Goal: Task Accomplishment & Management: Use online tool/utility

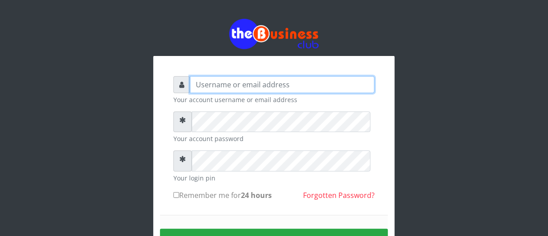
type input "[EMAIL_ADDRESS][DOMAIN_NAME]"
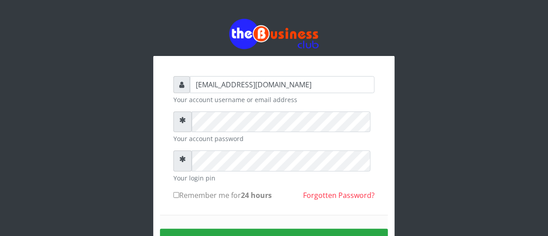
click at [387, 188] on div "[EMAIL_ADDRESS][DOMAIN_NAME] Your account username or email address Your accoun…" at bounding box center [274, 179] width 242 height 247
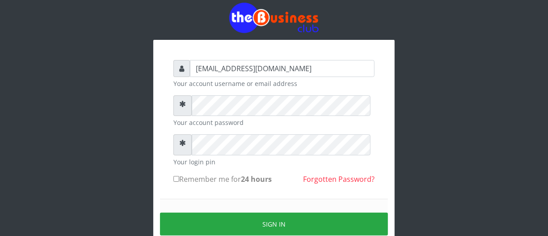
scroll to position [32, 0]
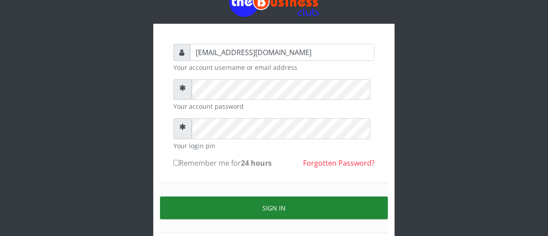
click at [318, 216] on button "Sign in" at bounding box center [274, 207] width 228 height 23
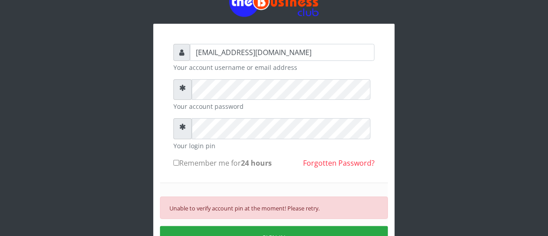
click at [388, 188] on div "[EMAIL_ADDRESS][DOMAIN_NAME] Your account username or email address Your accoun…" at bounding box center [274, 162] width 242 height 276
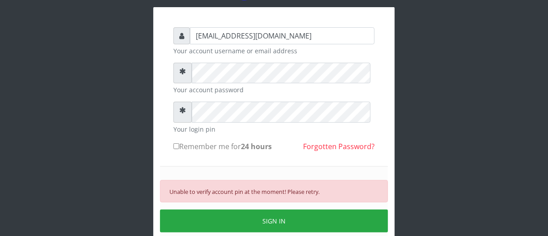
scroll to position [65, 0]
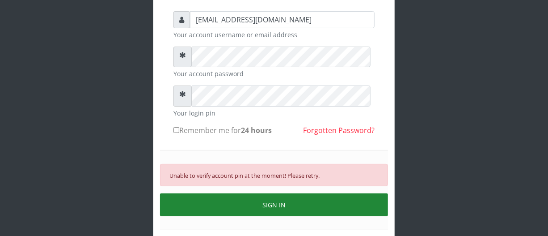
click at [290, 216] on button "SIGN IN" at bounding box center [274, 204] width 228 height 23
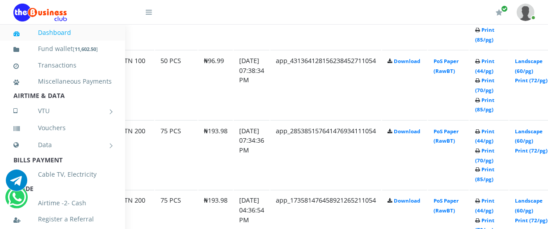
scroll to position [586, 65]
click at [495, 163] on link "Print (70/pg)" at bounding box center [484, 155] width 19 height 17
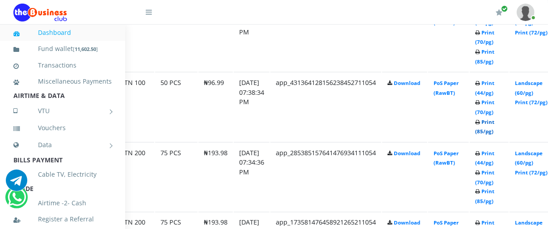
click at [495, 135] on link "Print (85/pg)" at bounding box center [484, 127] width 19 height 17
